Goal: Task Accomplishment & Management: Manage account settings

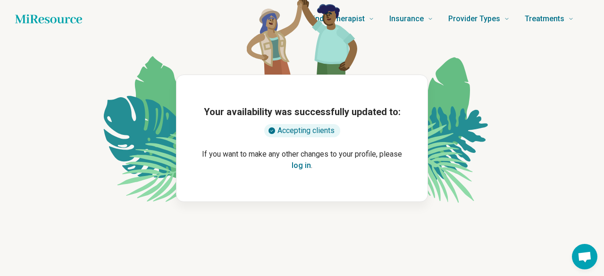
click at [305, 133] on div "Accepting clients" at bounding box center [302, 130] width 76 height 13
click at [299, 168] on button "log in" at bounding box center [301, 165] width 19 height 11
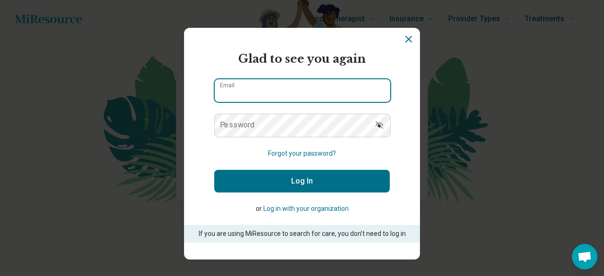
type input "**********"
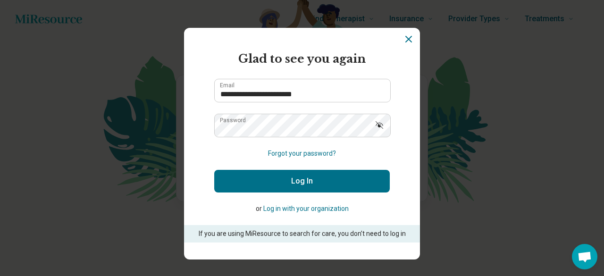
click at [295, 185] on button "Log In" at bounding box center [301, 181] width 175 height 23
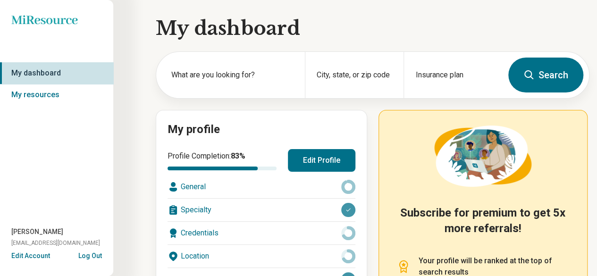
click at [317, 163] on button "Edit Profile" at bounding box center [321, 160] width 67 height 23
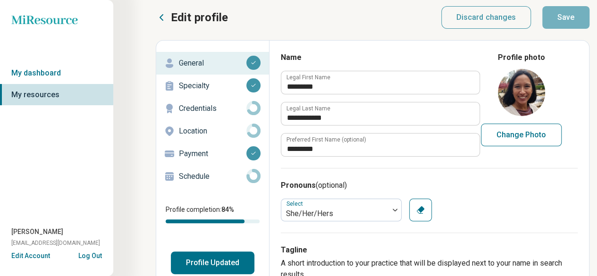
scroll to position [6, 0]
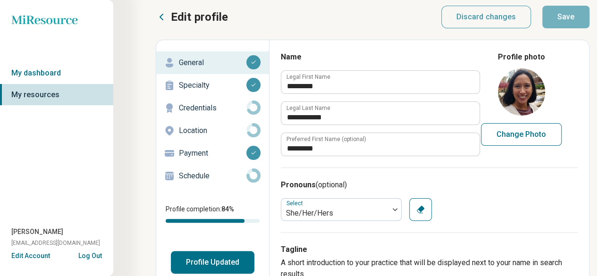
click at [219, 175] on p "Schedule" at bounding box center [212, 175] width 67 height 11
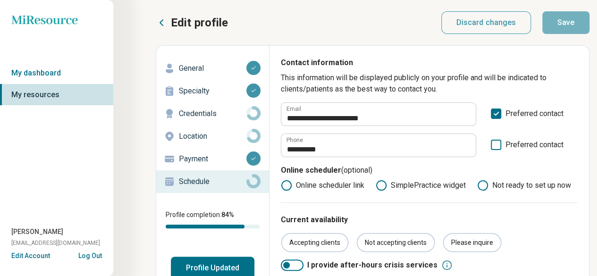
click at [190, 267] on button "Profile Updated" at bounding box center [213, 268] width 84 height 23
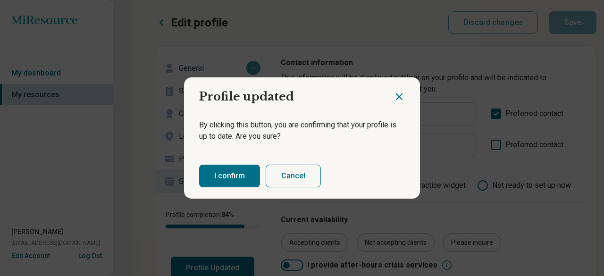
click at [206, 174] on button "I confirm" at bounding box center [229, 176] width 61 height 23
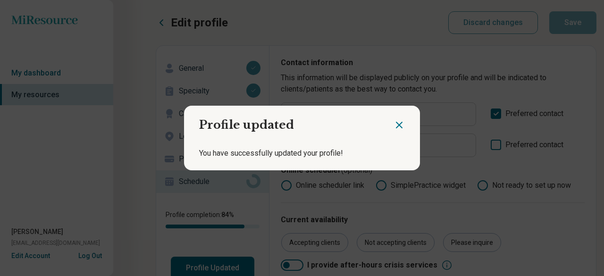
click at [397, 126] on icon "Close dialog" at bounding box center [399, 125] width 6 height 6
